Goal: Task Accomplishment & Management: Use online tool/utility

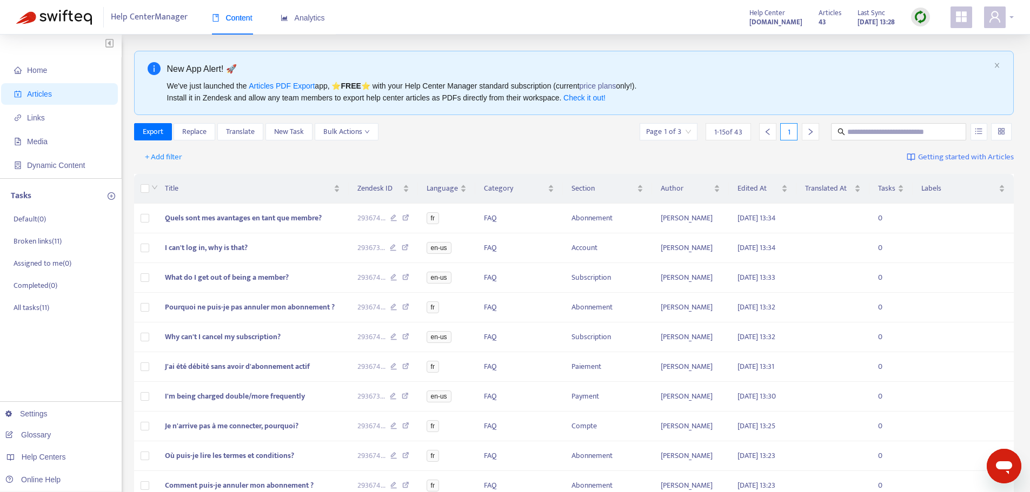
click at [1006, 19] on div at bounding box center [999, 17] width 30 height 22
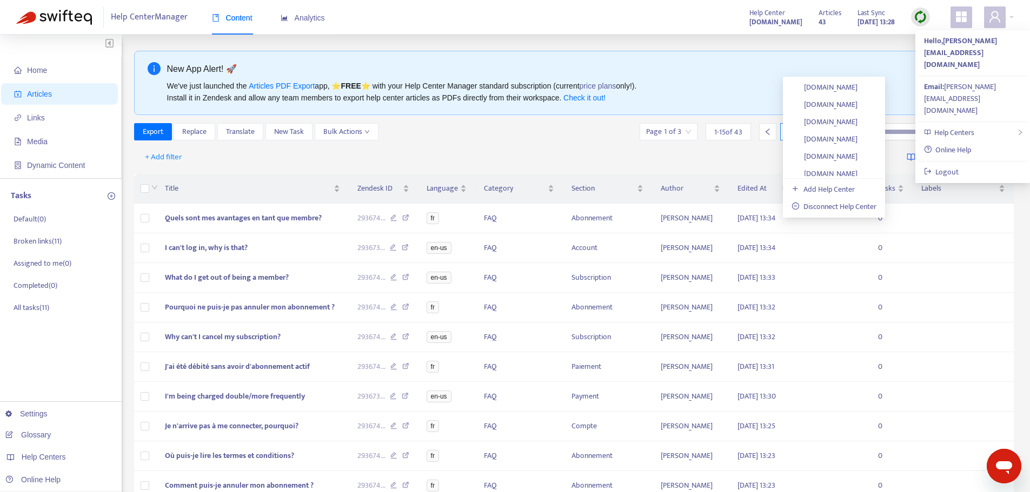
click at [857, 444] on link "[DOMAIN_NAME]" at bounding box center [824, 450] width 66 height 12
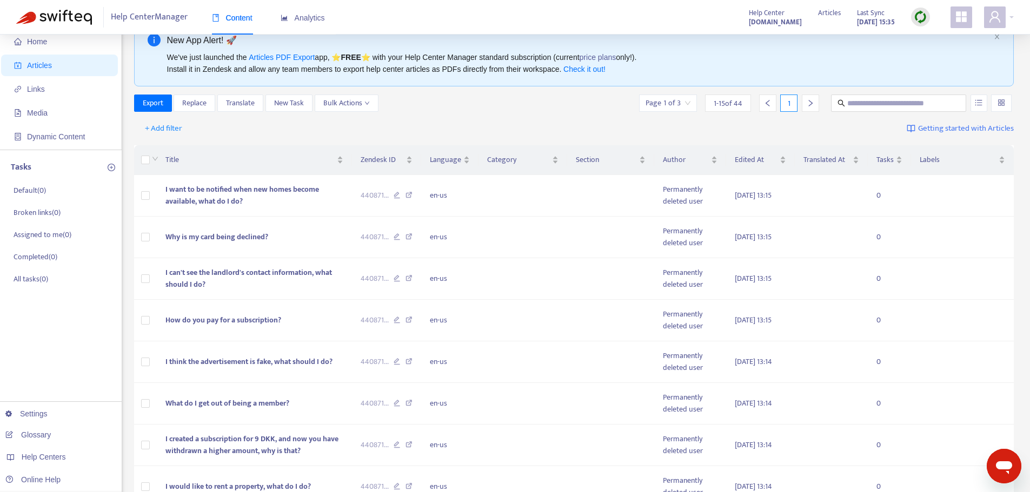
scroll to position [18, 0]
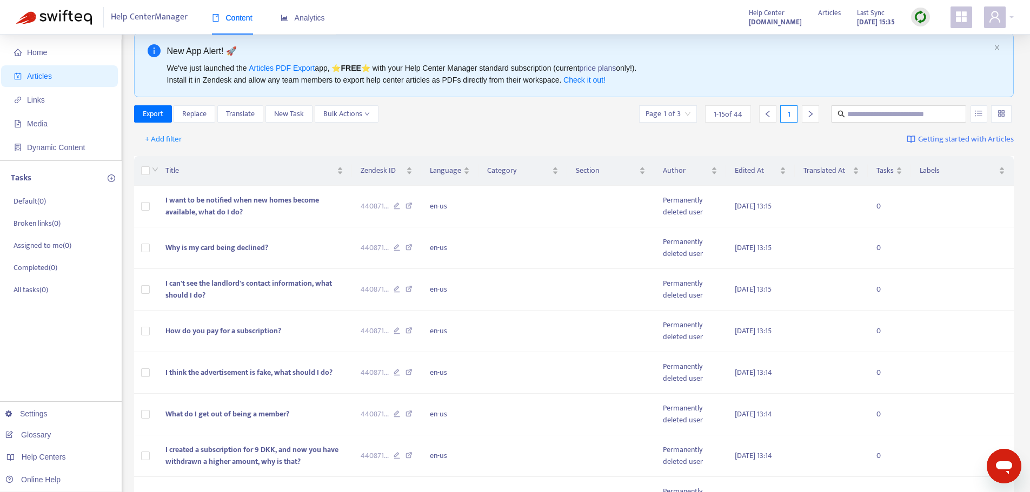
click at [684, 120] on input "search" at bounding box center [667, 114] width 45 height 16
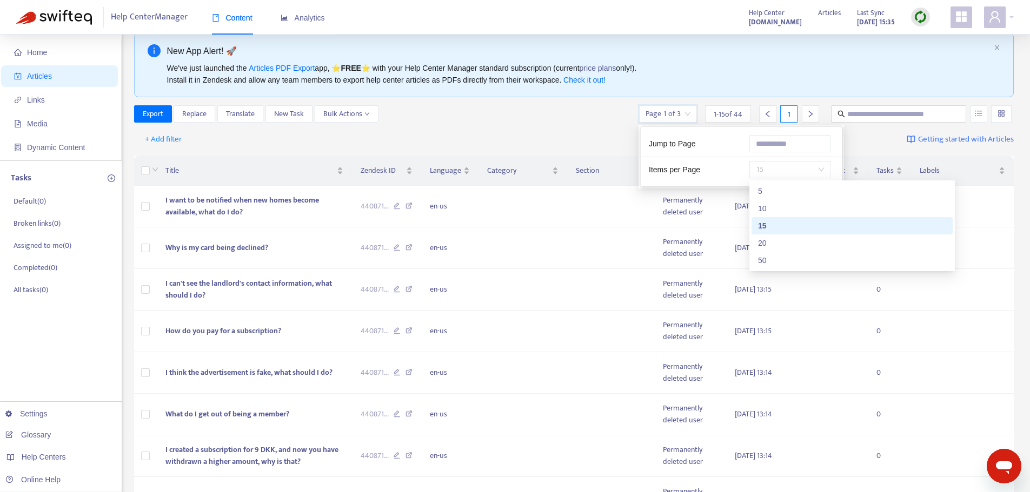
click at [785, 164] on span "15" at bounding box center [790, 170] width 68 height 16
click at [773, 265] on div "50" at bounding box center [852, 261] width 188 height 12
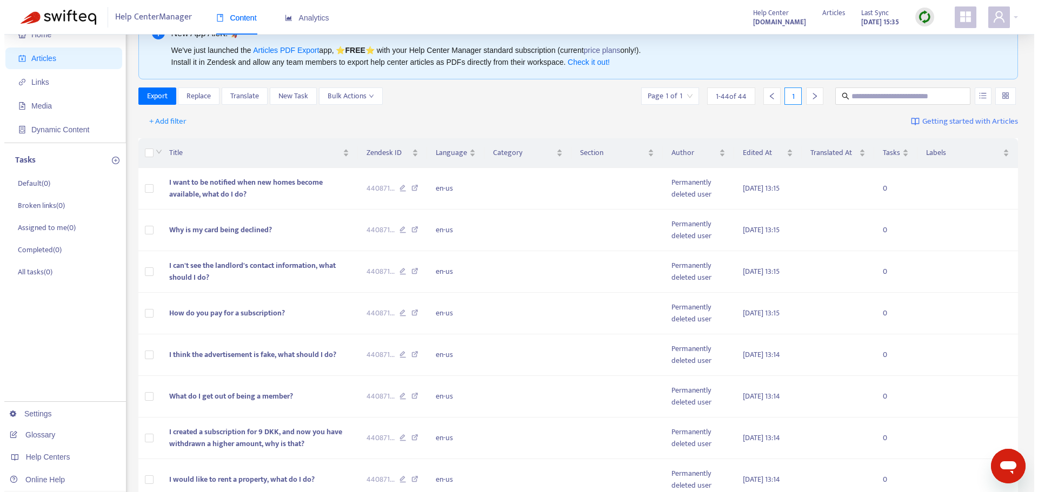
scroll to position [0, 0]
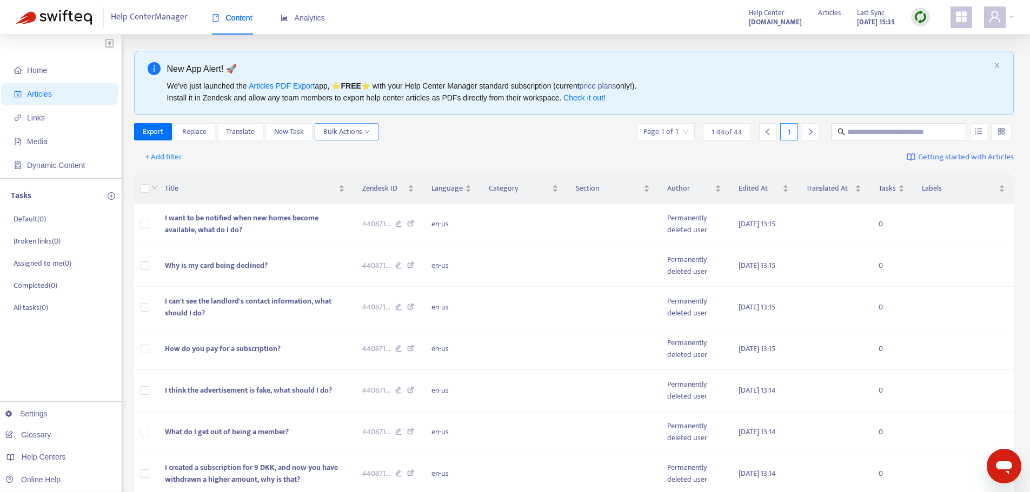
click at [360, 132] on span "Bulk Actions" at bounding box center [346, 132] width 46 height 12
click at [346, 153] on span "Duplicate" at bounding box center [339, 153] width 30 height 12
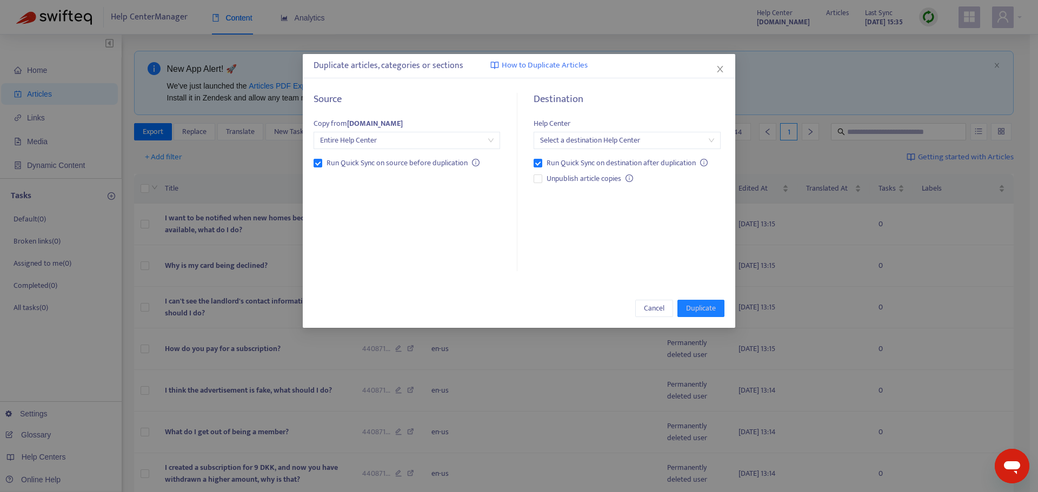
click at [569, 139] on input "search" at bounding box center [626, 140] width 173 height 16
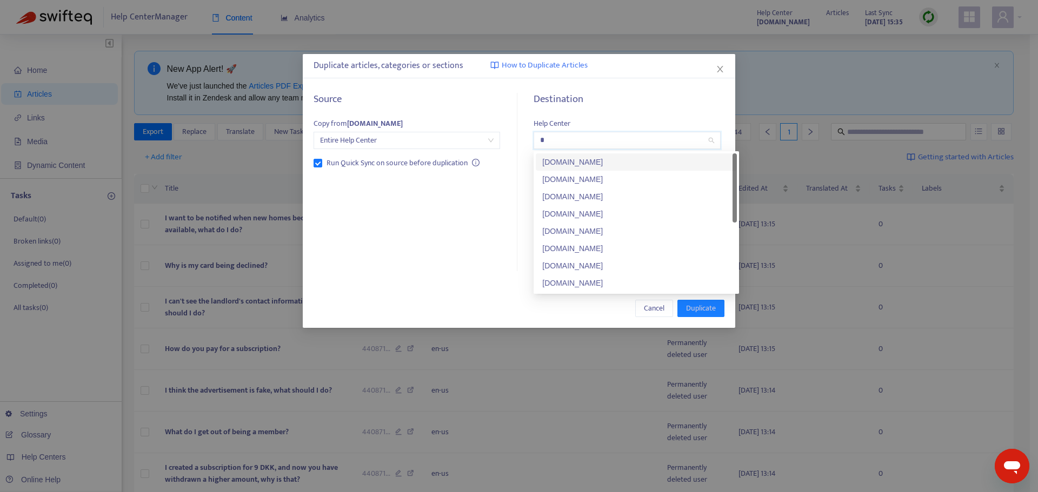
type input "**"
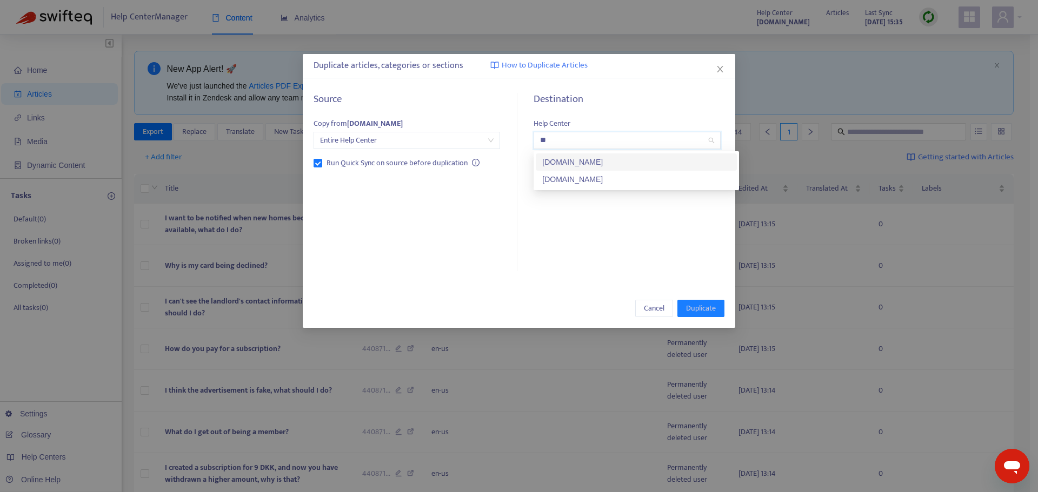
click at [625, 162] on div "[DOMAIN_NAME]" at bounding box center [636, 162] width 188 height 12
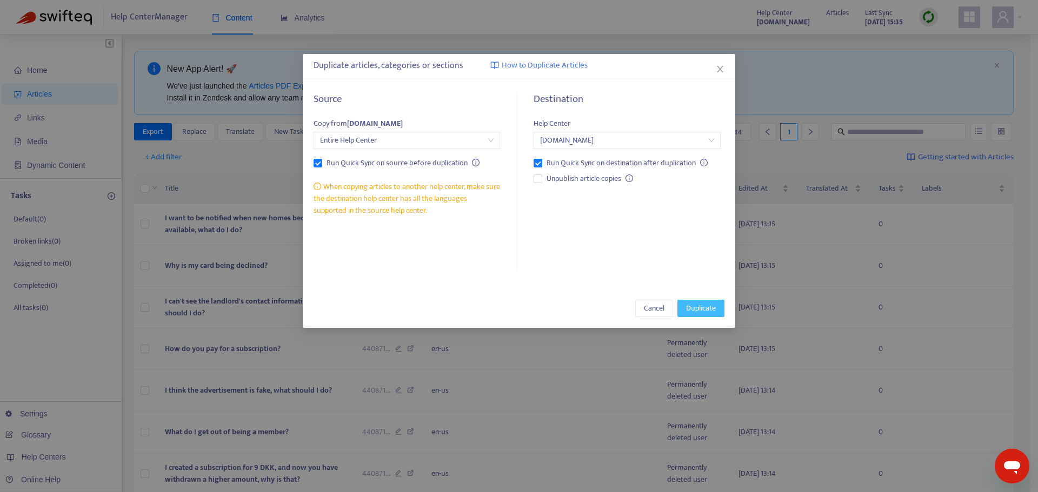
click at [705, 307] on span "Duplicate" at bounding box center [701, 309] width 30 height 12
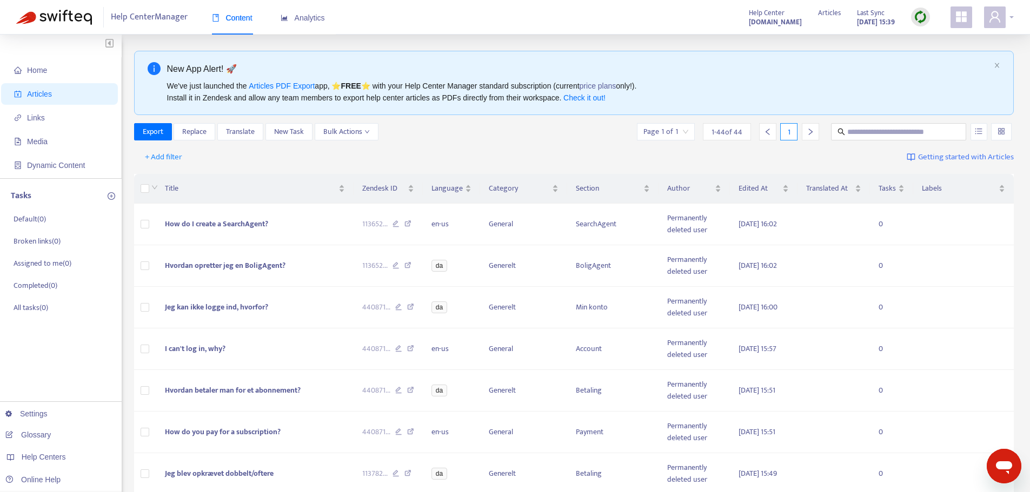
click at [1012, 19] on div at bounding box center [999, 17] width 30 height 22
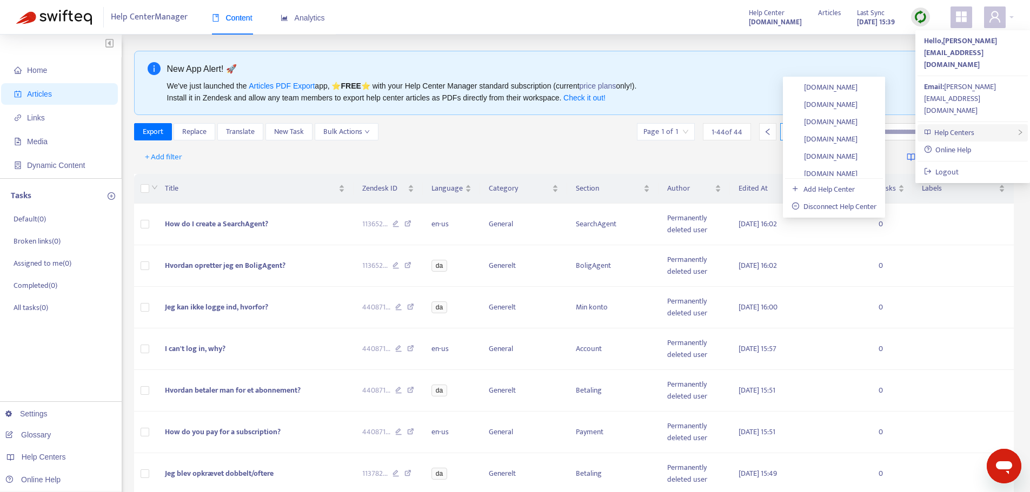
click at [992, 124] on div "Help Centers" at bounding box center [972, 132] width 110 height 17
click at [857, 128] on link "[DOMAIN_NAME]" at bounding box center [824, 127] width 66 height 12
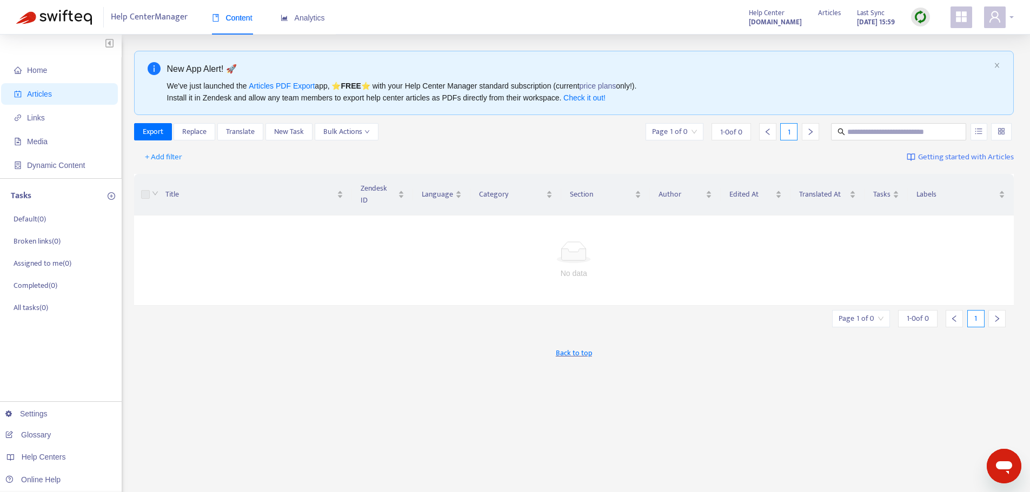
click at [1008, 16] on div at bounding box center [999, 17] width 30 height 22
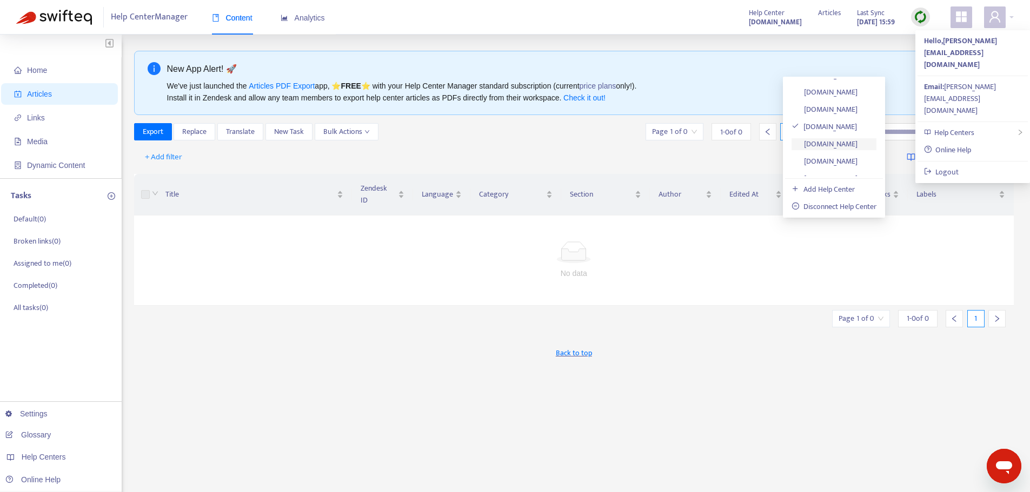
click at [857, 144] on link "[DOMAIN_NAME]" at bounding box center [824, 144] width 66 height 12
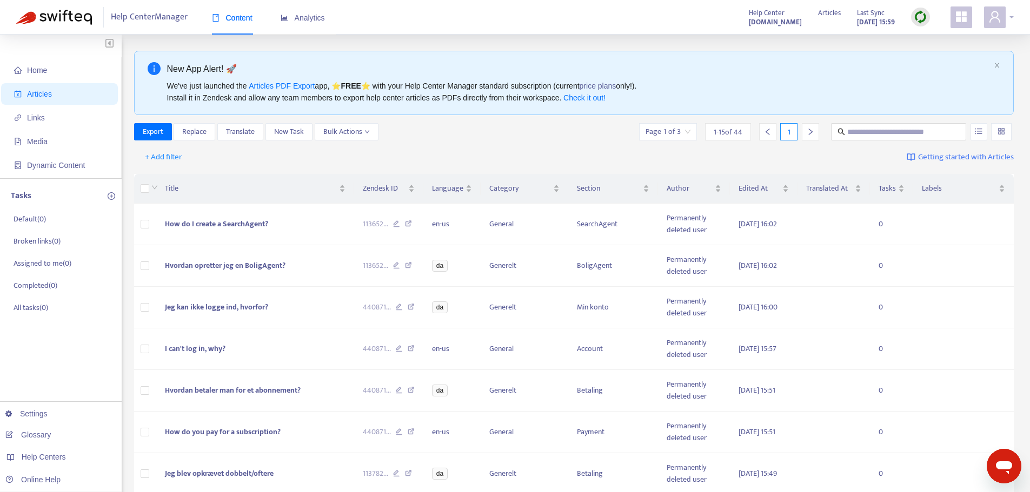
click at [1011, 18] on div at bounding box center [999, 17] width 30 height 22
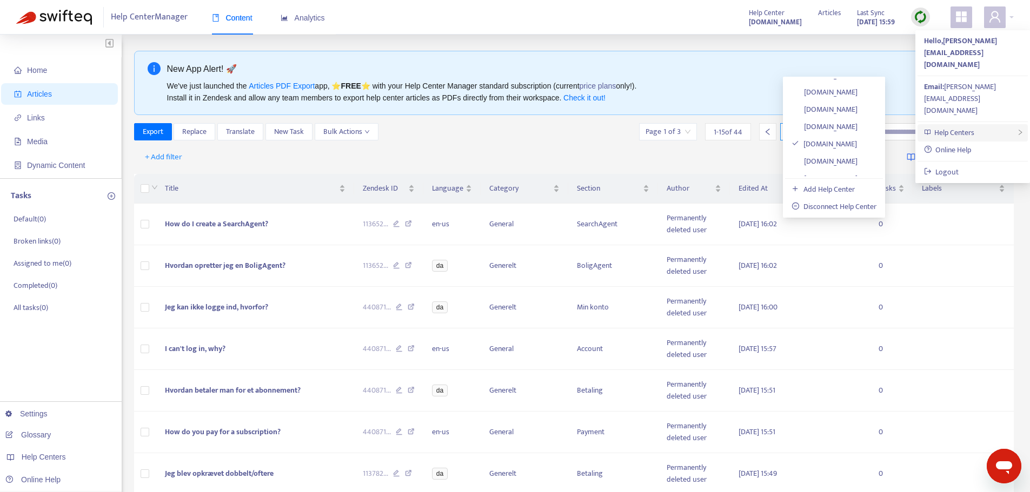
click at [990, 124] on div "Help Centers" at bounding box center [972, 132] width 110 height 17
click at [857, 128] on link "[DOMAIN_NAME]" at bounding box center [824, 127] width 66 height 12
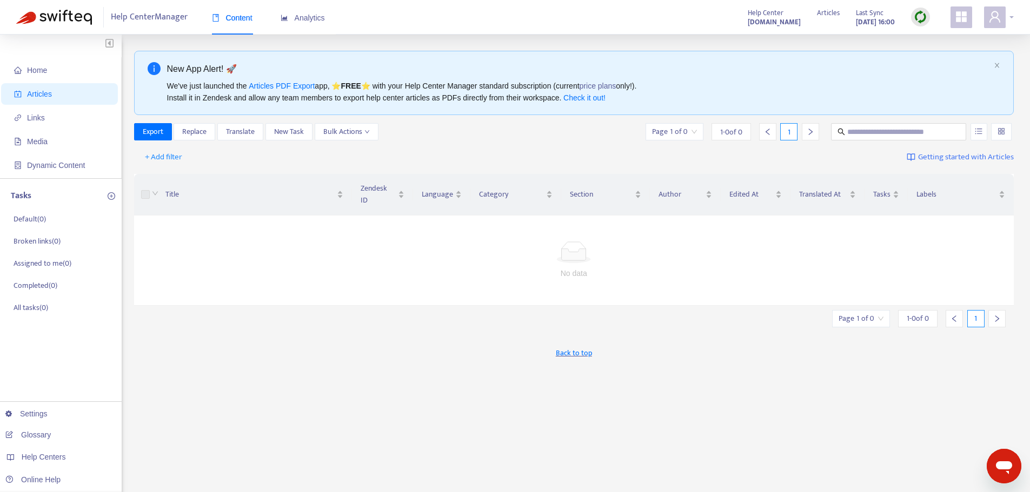
click at [1012, 16] on div at bounding box center [999, 17] width 30 height 22
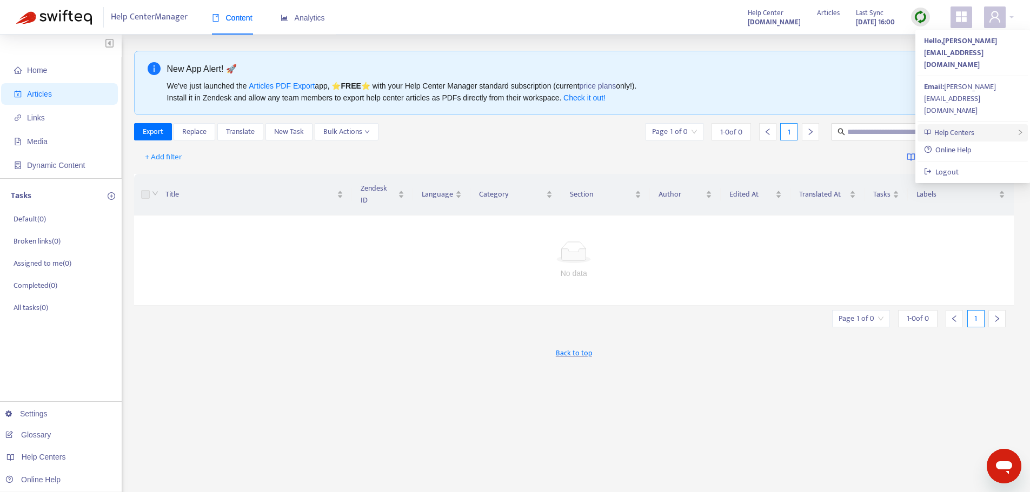
click at [992, 124] on div "Help Centers" at bounding box center [972, 132] width 110 height 17
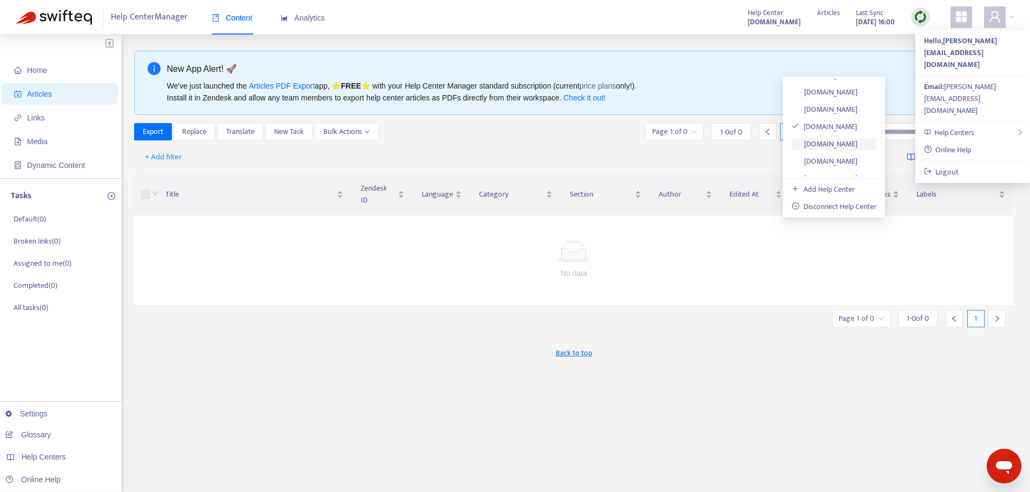
click at [857, 143] on link "[DOMAIN_NAME]" at bounding box center [824, 144] width 66 height 12
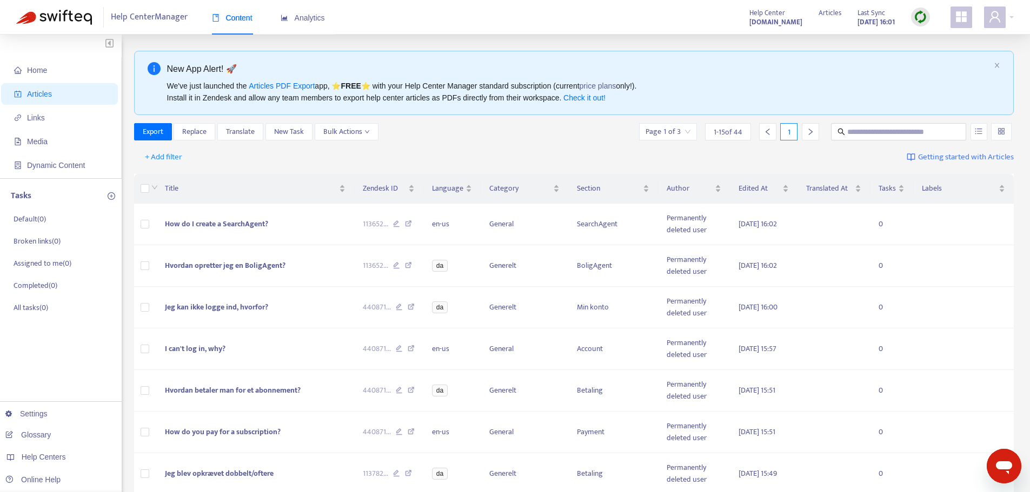
click at [690, 132] on div "Page 1 of 3" at bounding box center [668, 131] width 58 height 17
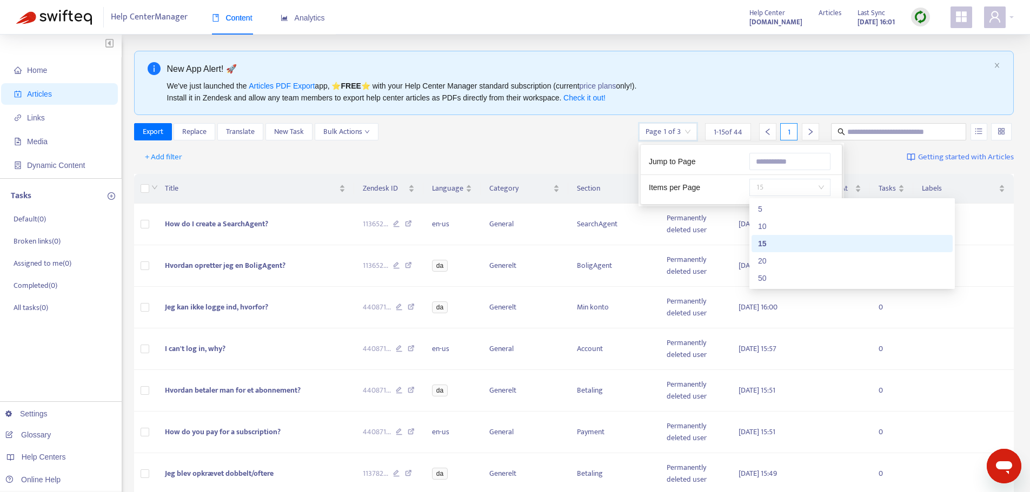
click at [814, 182] on span "15" at bounding box center [790, 187] width 68 height 16
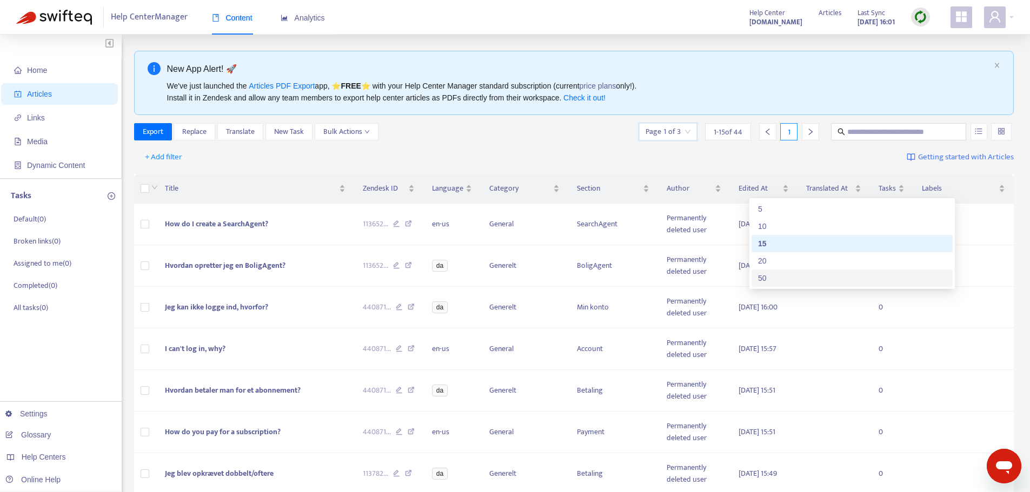
click at [804, 277] on div "50" at bounding box center [852, 278] width 188 height 12
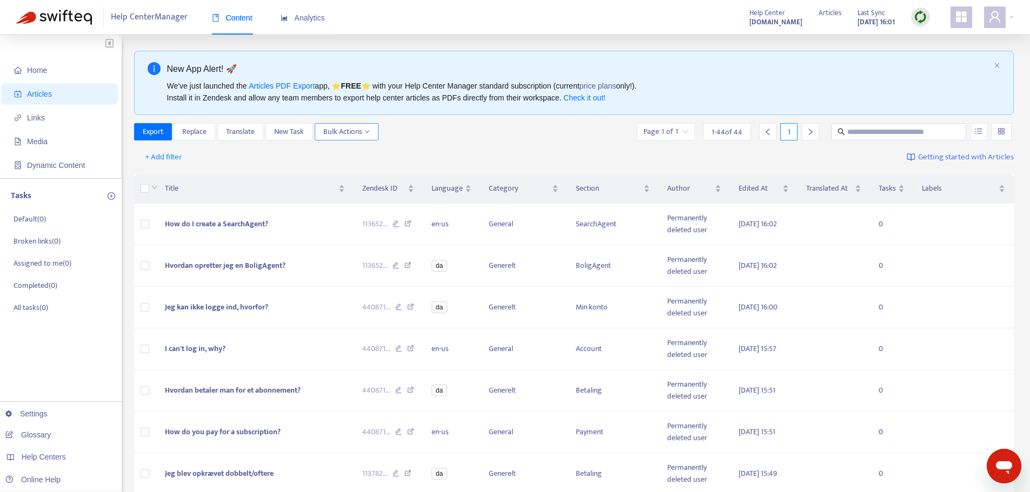
click at [353, 135] on span "Bulk Actions" at bounding box center [346, 132] width 46 height 12
click at [363, 148] on span "Duplicate" at bounding box center [361, 154] width 75 height 12
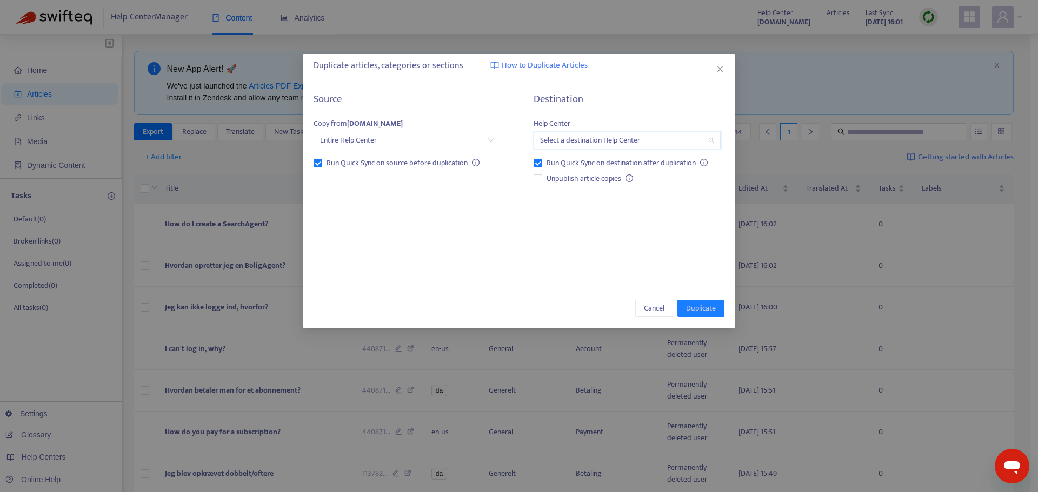
click at [585, 142] on input "search" at bounding box center [626, 140] width 173 height 16
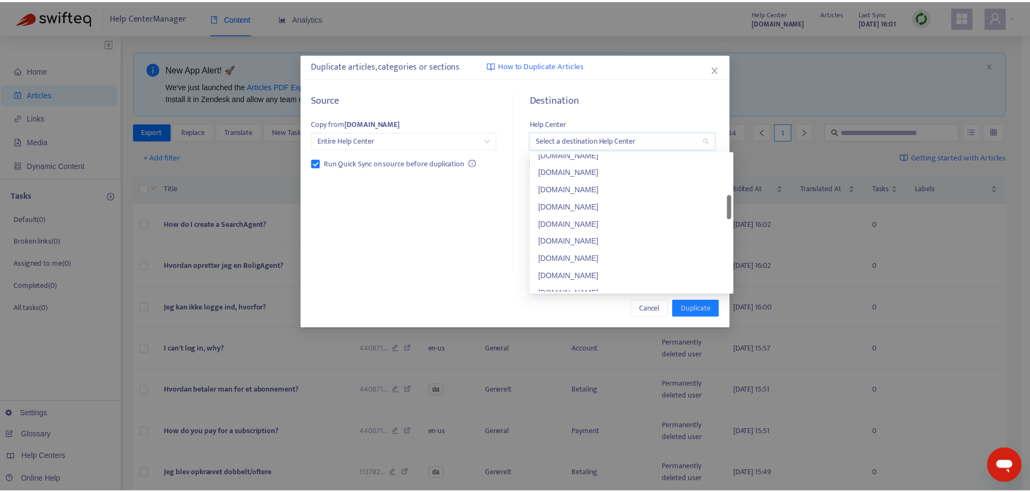
scroll to position [303, 0]
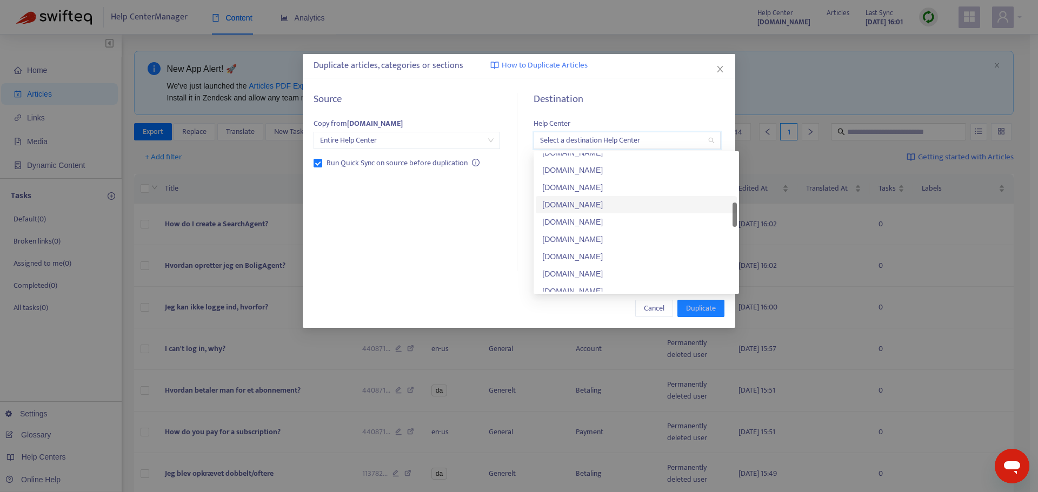
click at [605, 203] on div "[DOMAIN_NAME]" at bounding box center [636, 205] width 188 height 12
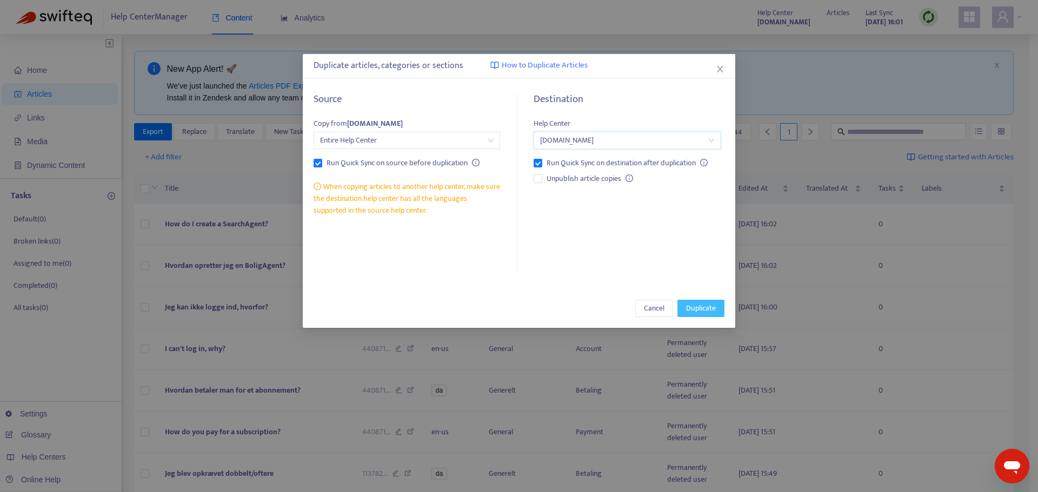
click at [718, 310] on button "Duplicate" at bounding box center [700, 308] width 47 height 17
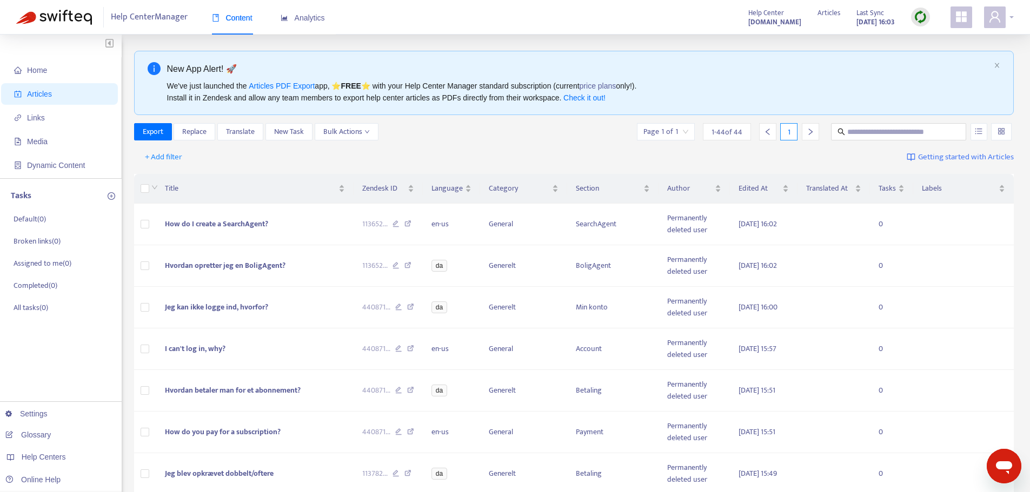
click at [1007, 21] on div at bounding box center [999, 17] width 30 height 22
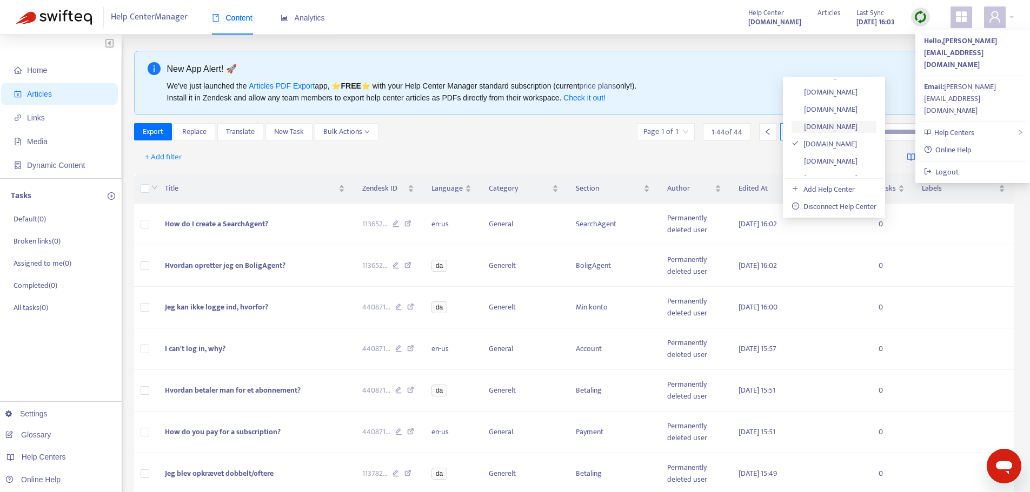
click at [857, 123] on link "[DOMAIN_NAME]" at bounding box center [824, 127] width 66 height 12
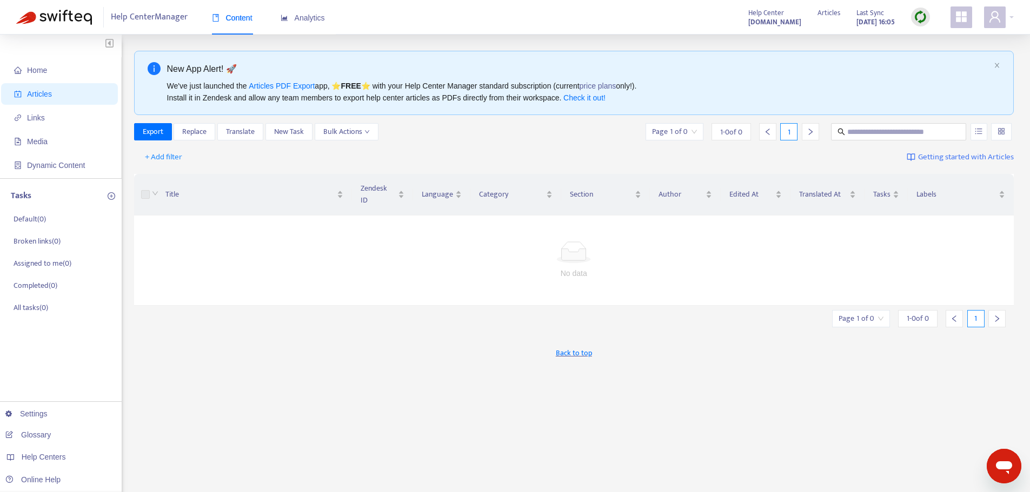
click at [178, 373] on div "New App Alert! 🚀 We've just launched the Articles PDF Export app, ⭐ FREE ⭐️ wit…" at bounding box center [574, 367] width 880 height 632
click at [366, 132] on icon "down" at bounding box center [366, 131] width 4 height 3
click at [355, 153] on span "Duplicate" at bounding box center [361, 154] width 75 height 12
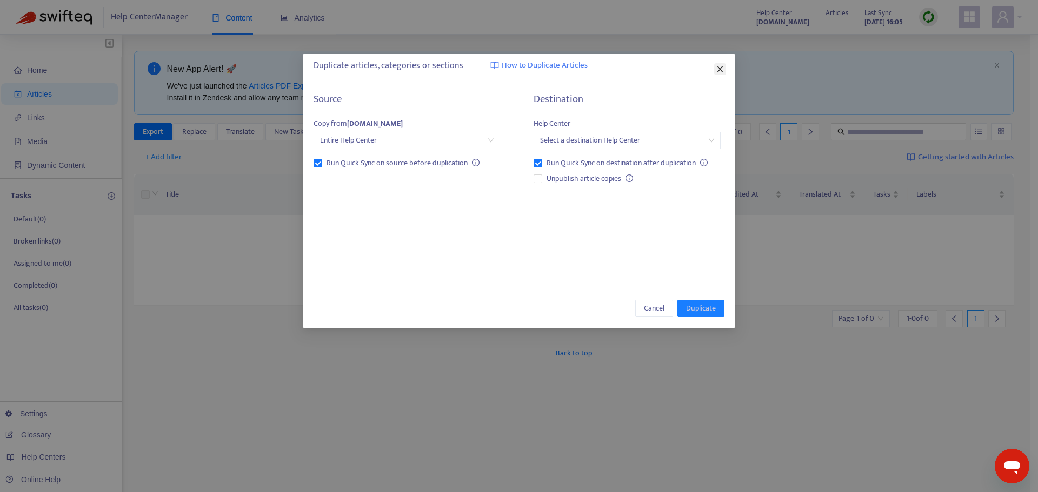
click at [717, 74] on button "Close" at bounding box center [720, 69] width 12 height 12
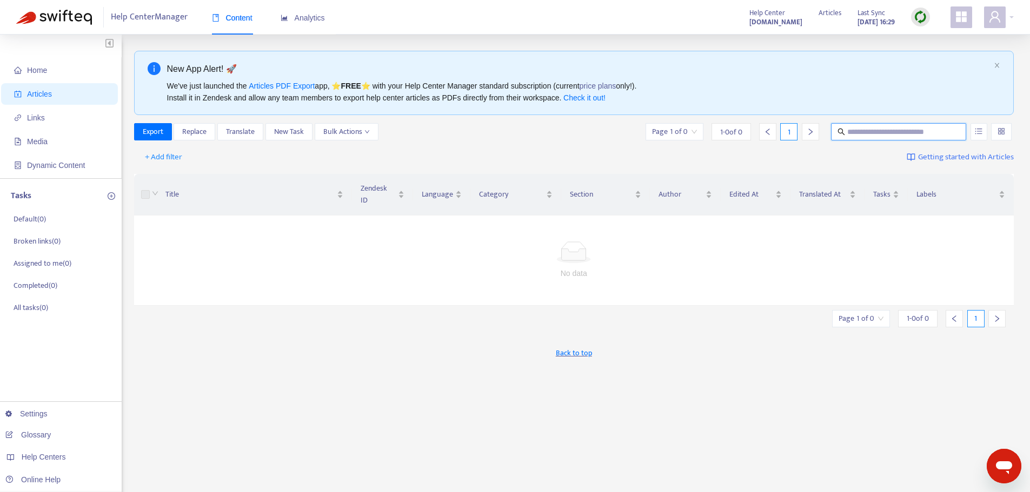
click at [896, 129] on input "text" at bounding box center [899, 132] width 104 height 12
click at [197, 136] on span "Replace" at bounding box center [194, 132] width 24 height 12
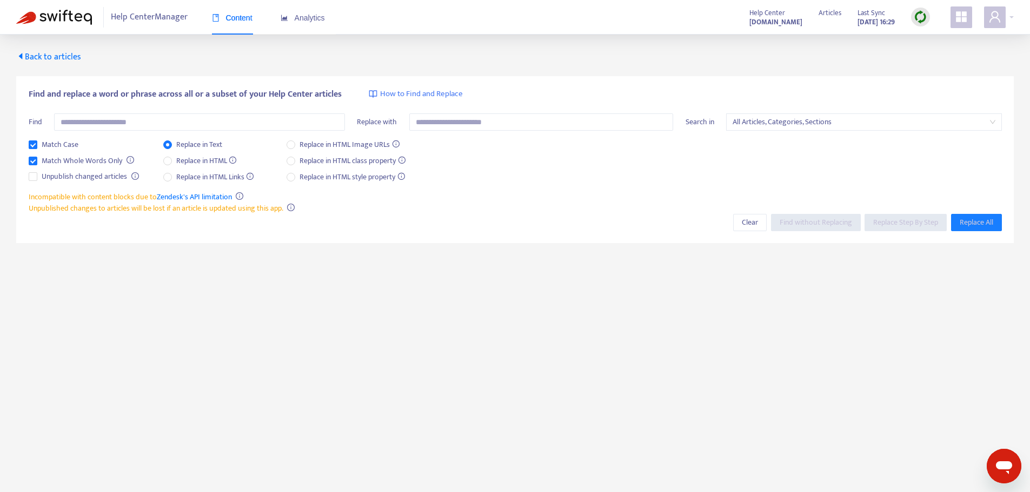
click at [41, 59] on span "Back to articles" at bounding box center [48, 57] width 65 height 15
